Goal: Task Accomplishment & Management: Manage account settings

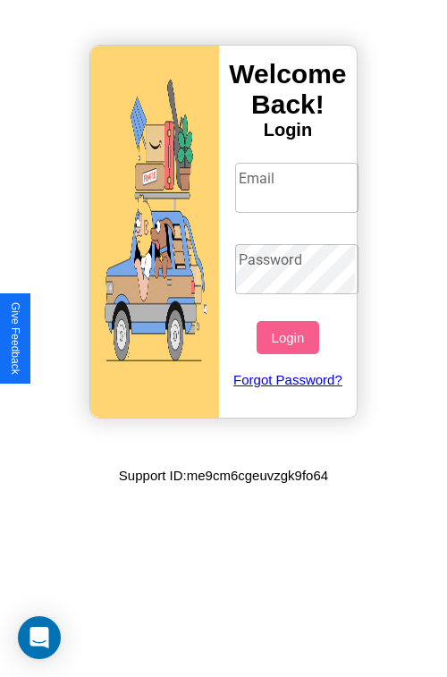
click at [299, 187] on input "Email" at bounding box center [297, 188] width 124 height 50
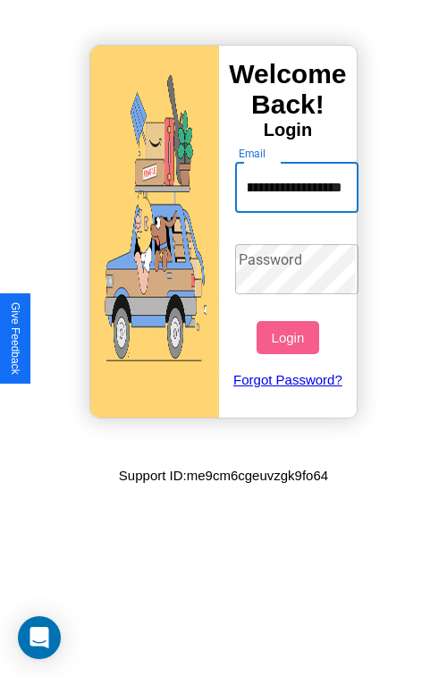
scroll to position [0, 89]
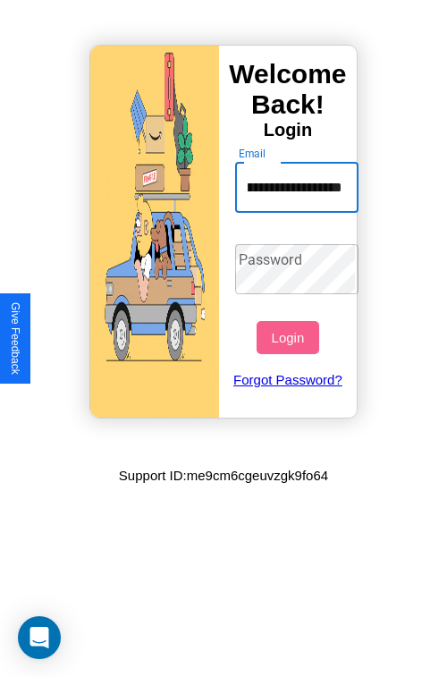
type input "**********"
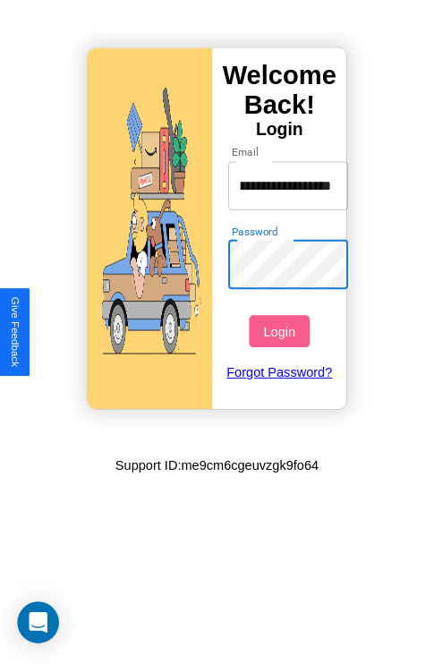
scroll to position [0, 0]
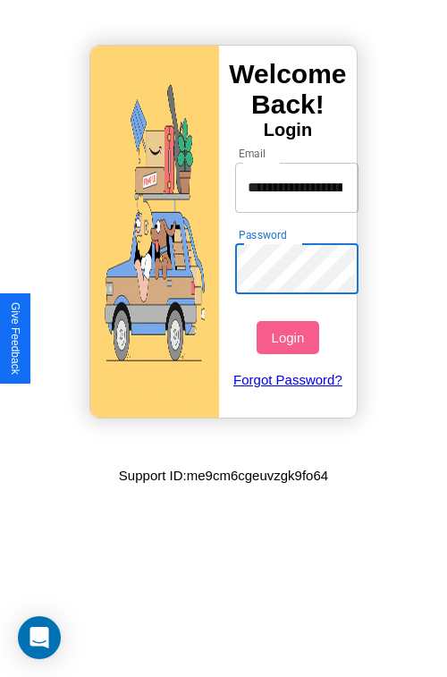
click at [290, 337] on button "Login" at bounding box center [288, 337] width 62 height 33
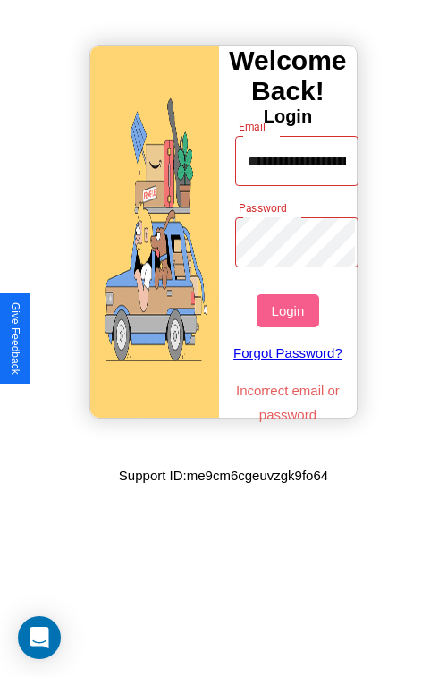
click at [290, 310] on button "Login" at bounding box center [288, 310] width 62 height 33
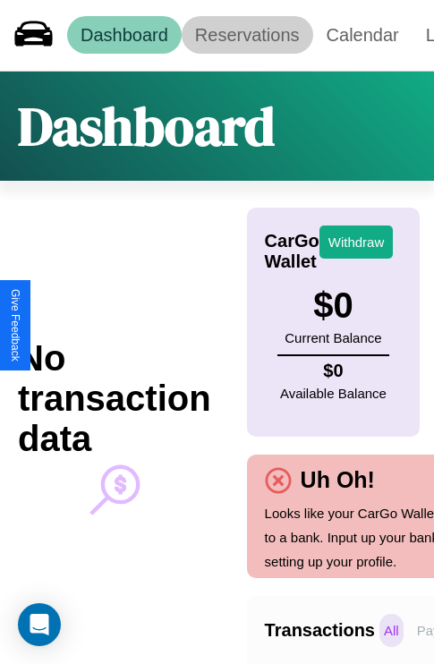
click at [247, 35] on link "Reservations" at bounding box center [248, 35] width 132 height 38
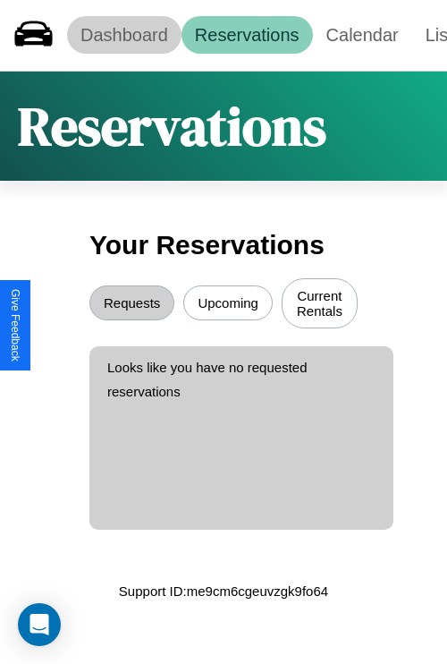
click at [123, 35] on link "Dashboard" at bounding box center [124, 35] width 115 height 38
